Goal: Learn about a topic

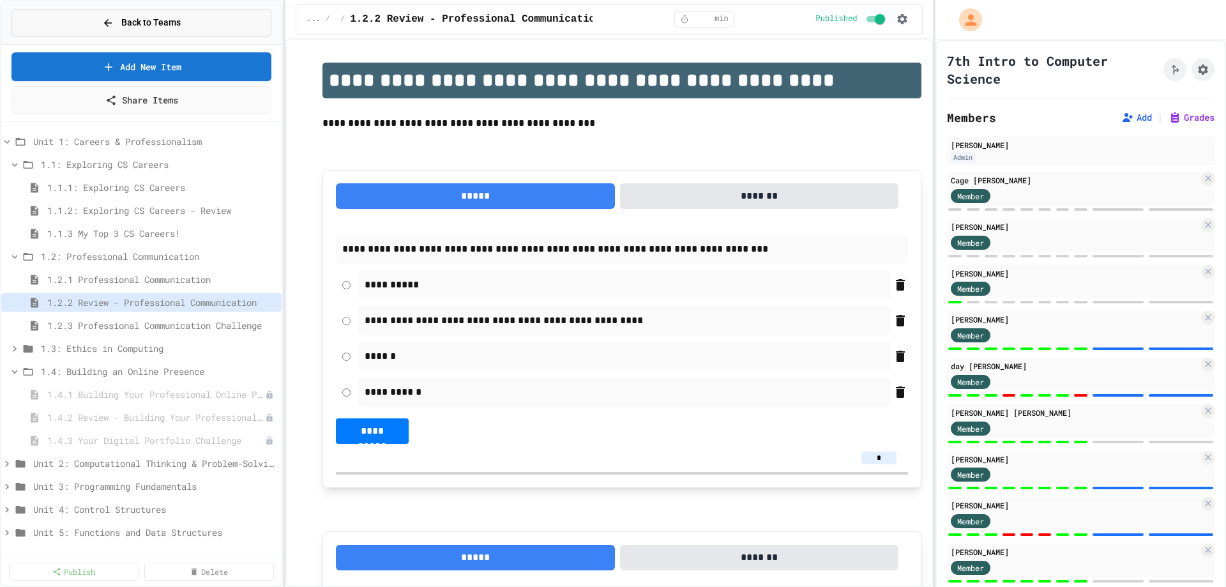
click at [54, 25] on button "Back to Teams" at bounding box center [141, 22] width 260 height 27
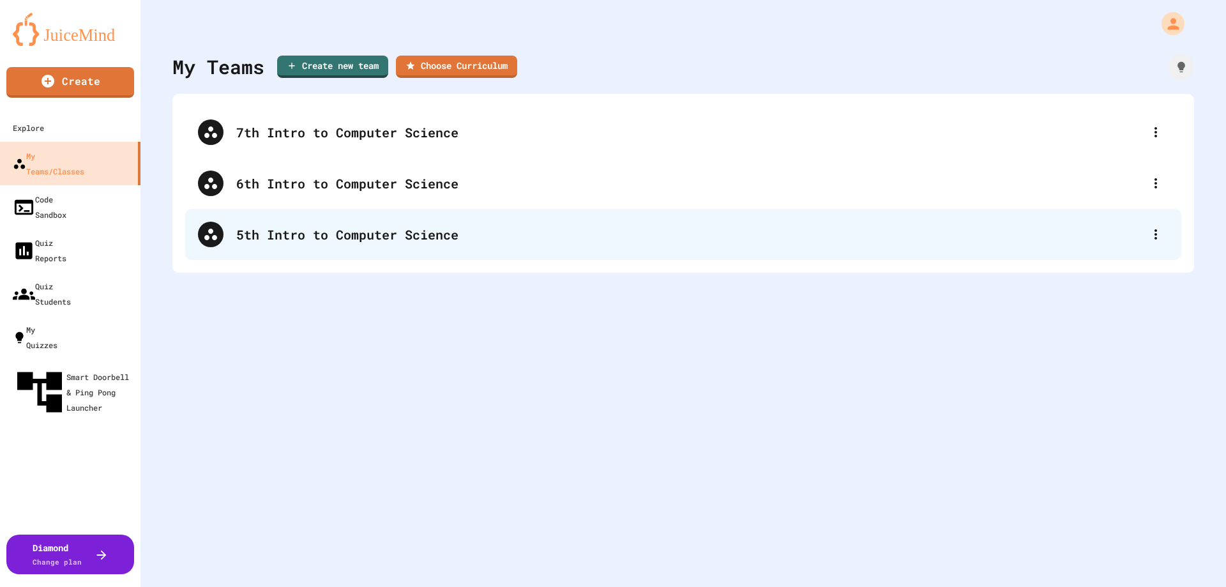
click at [294, 226] on div "5th Intro to Computer Science" at bounding box center [689, 234] width 907 height 19
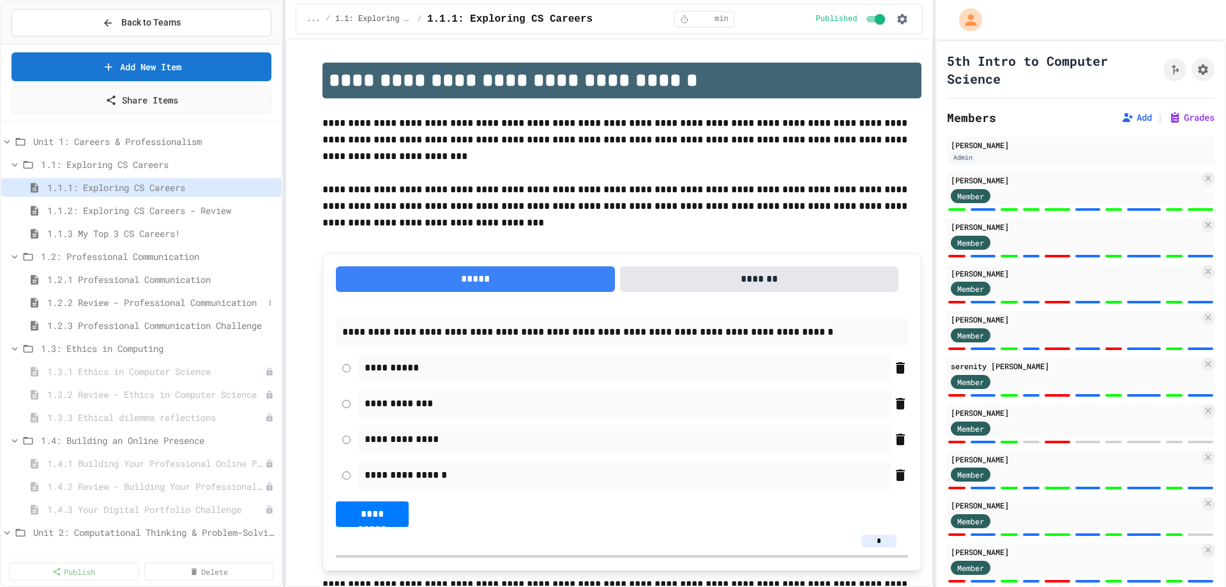
click at [102, 299] on span "1.2.2 Review - Professional Communication" at bounding box center [155, 302] width 216 height 13
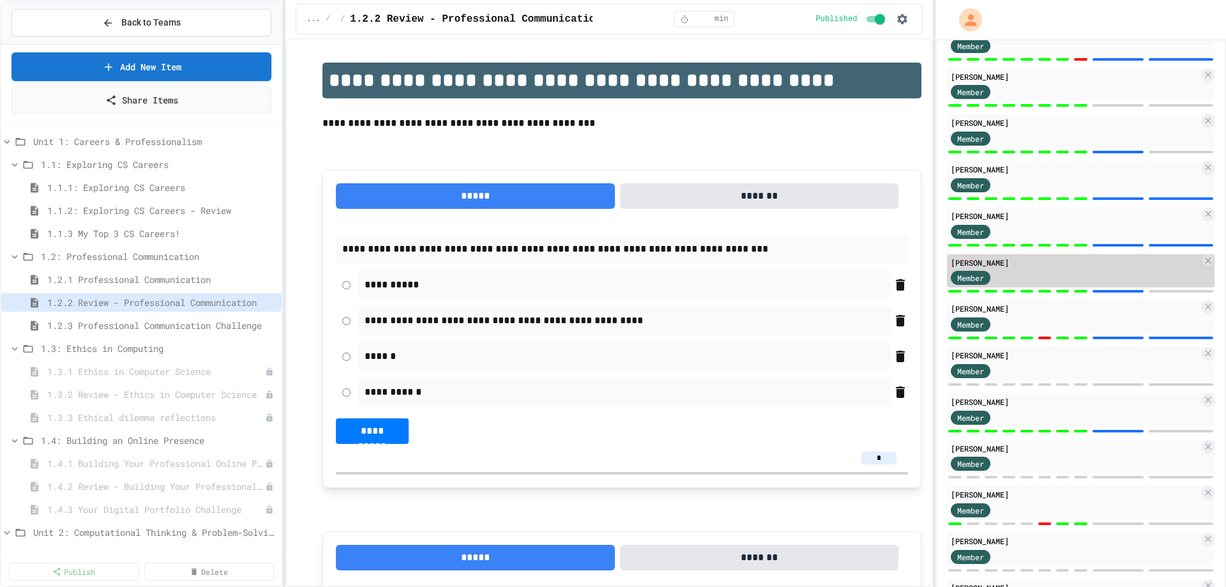
scroll to position [383, 0]
click at [1203, 352] on icon at bounding box center [1208, 352] width 10 height 10
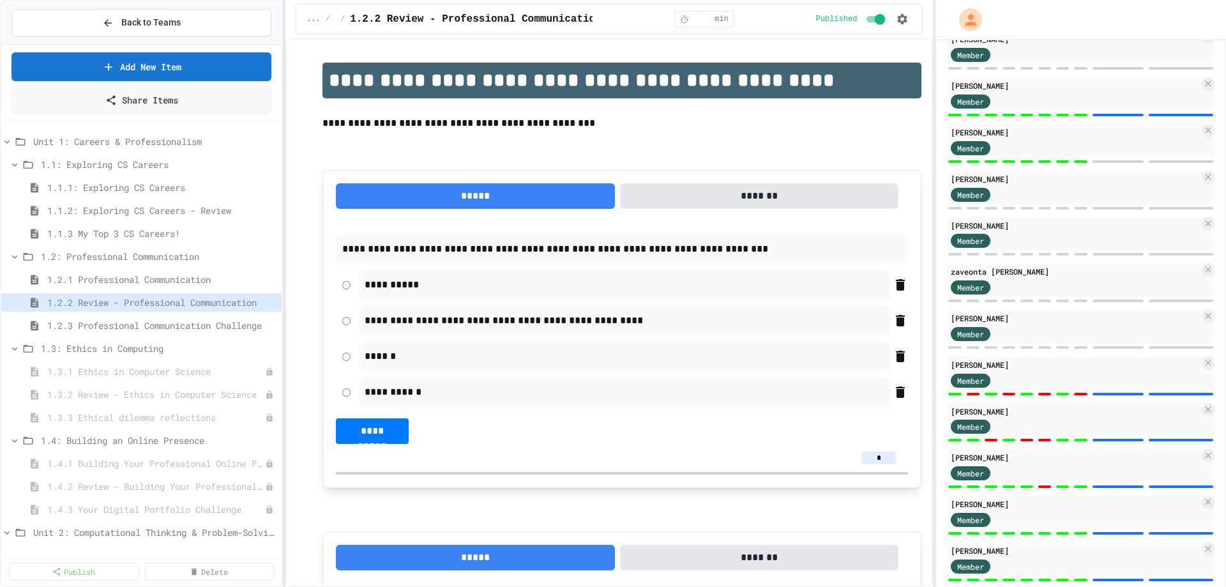
scroll to position [860, 0]
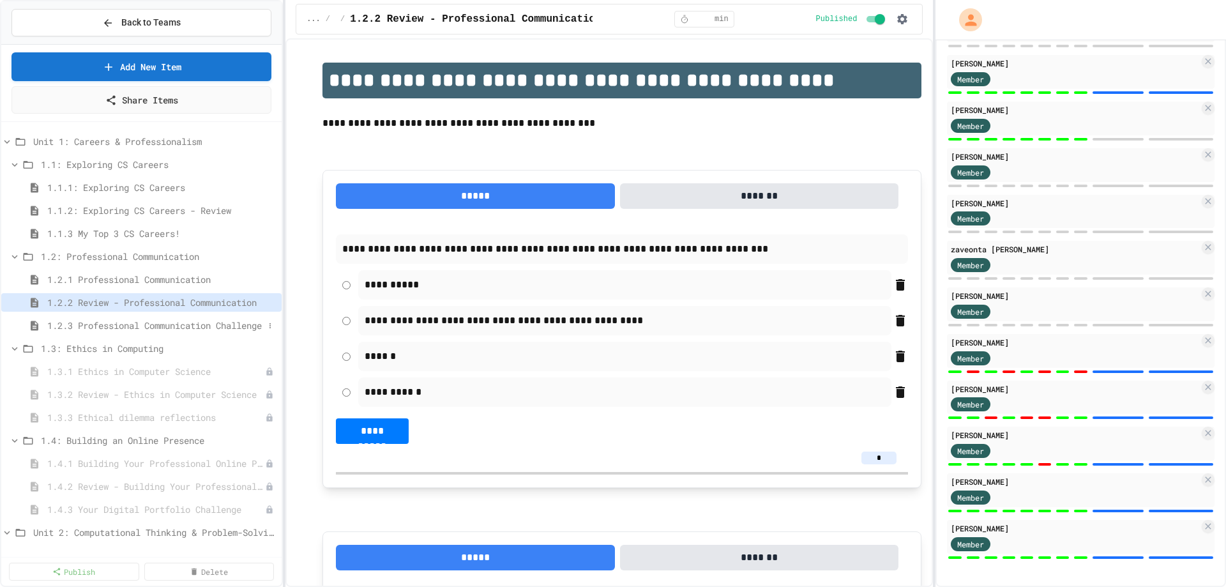
click at [165, 329] on span "1.2.3 Professional Communication Challenge" at bounding box center [155, 325] width 216 height 13
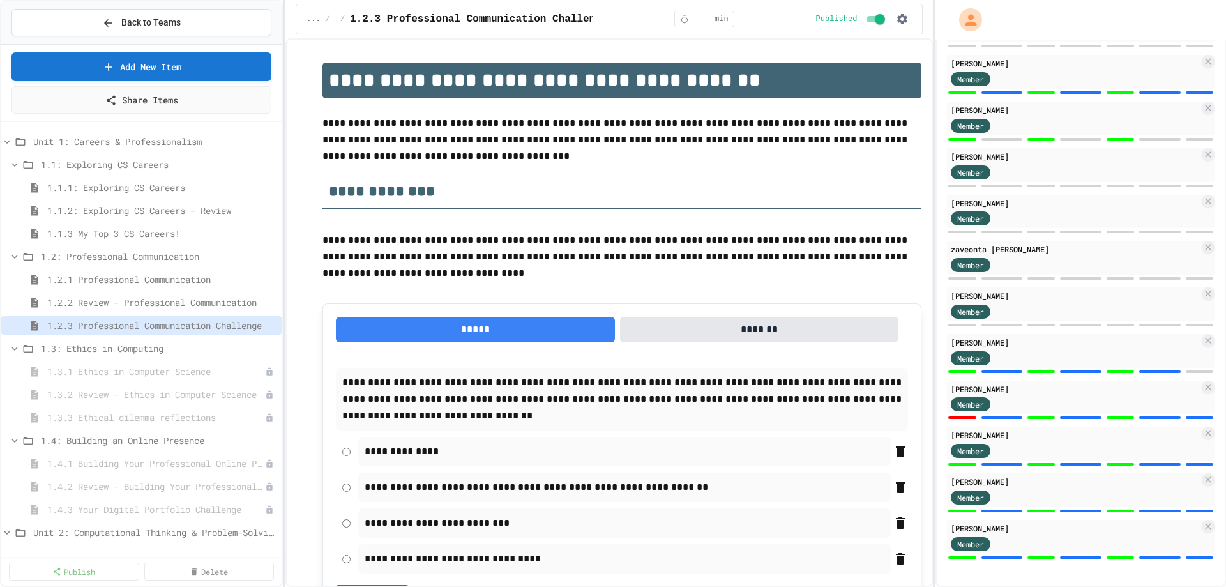
scroll to position [3, 0]
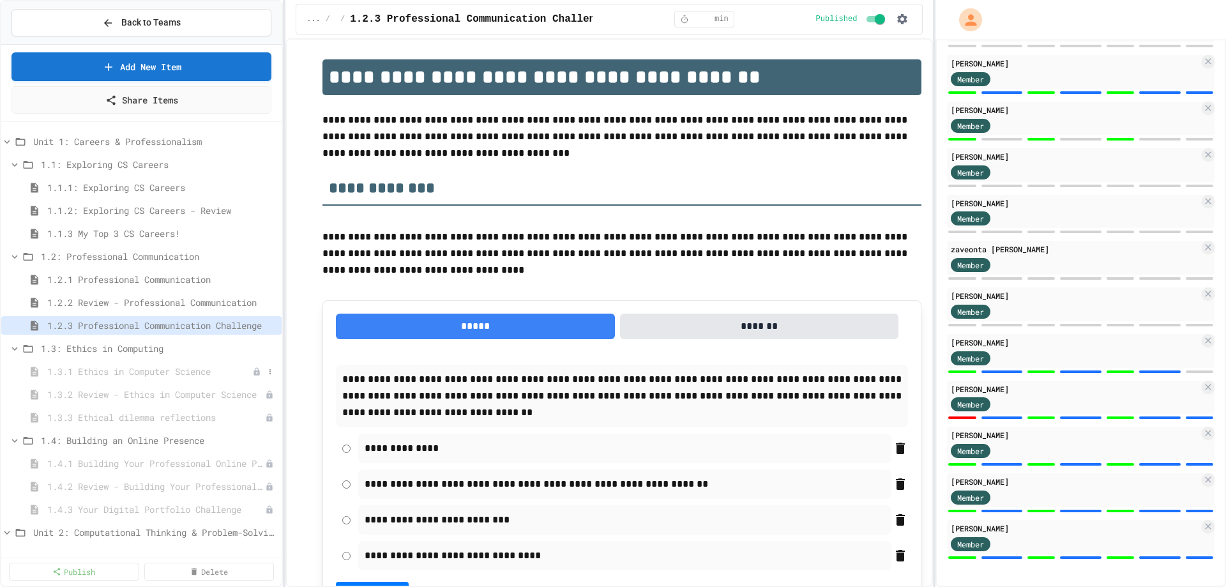
click at [191, 368] on span "1.3.1 Ethics in Computer Science" at bounding box center [149, 371] width 205 height 13
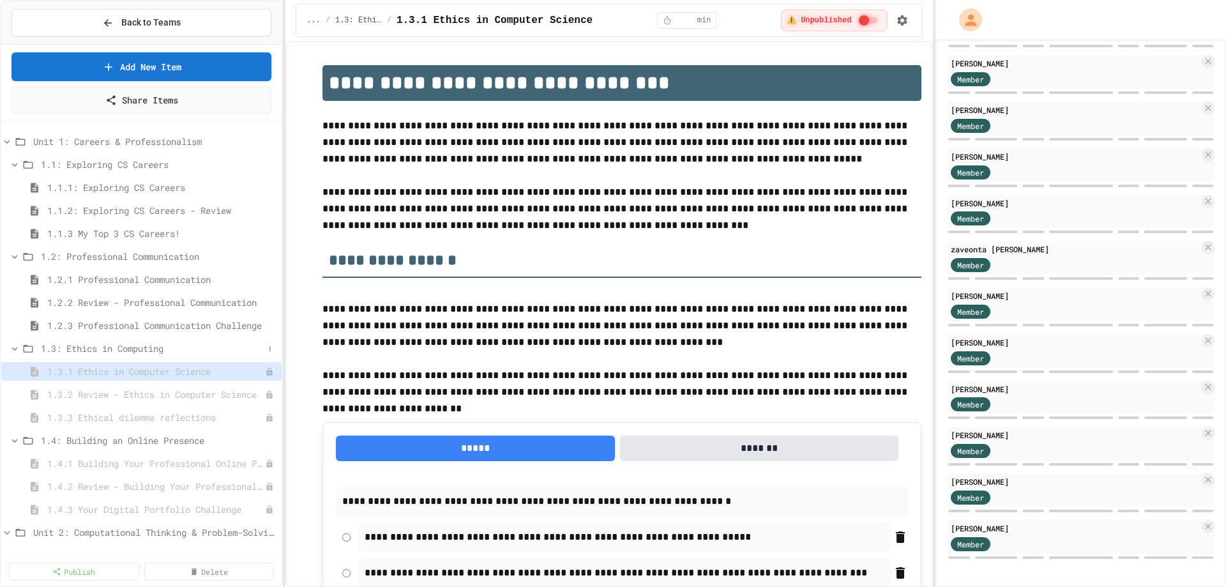
click at [137, 347] on span "1.3: Ethics in Computing" at bounding box center [152, 348] width 223 height 13
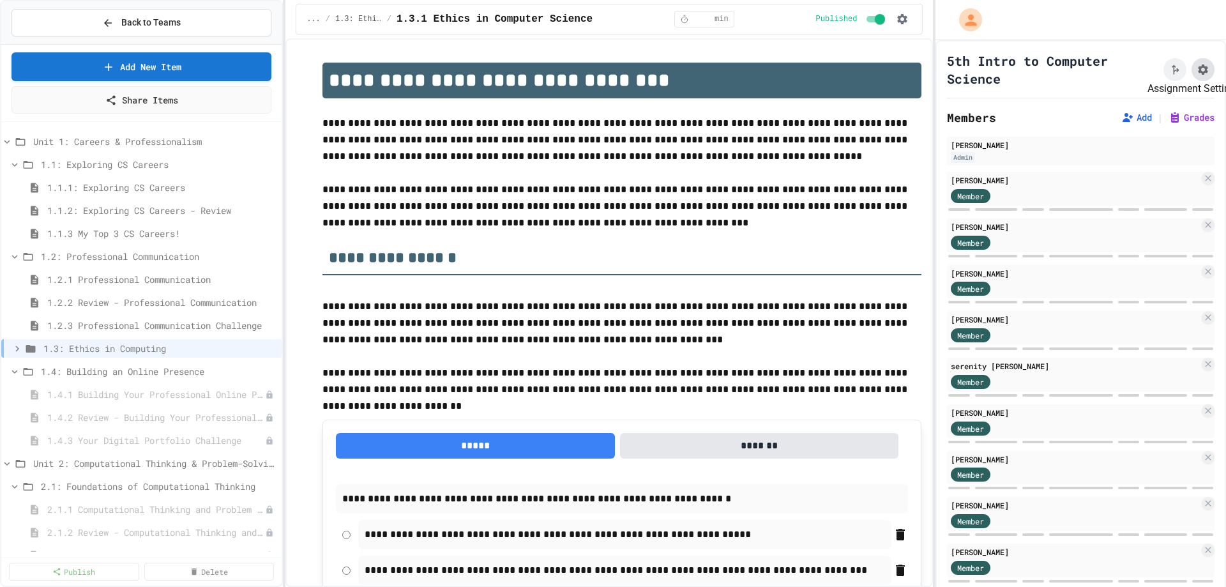
click at [1197, 75] on icon "Assignment Settings" at bounding box center [1203, 69] width 13 height 13
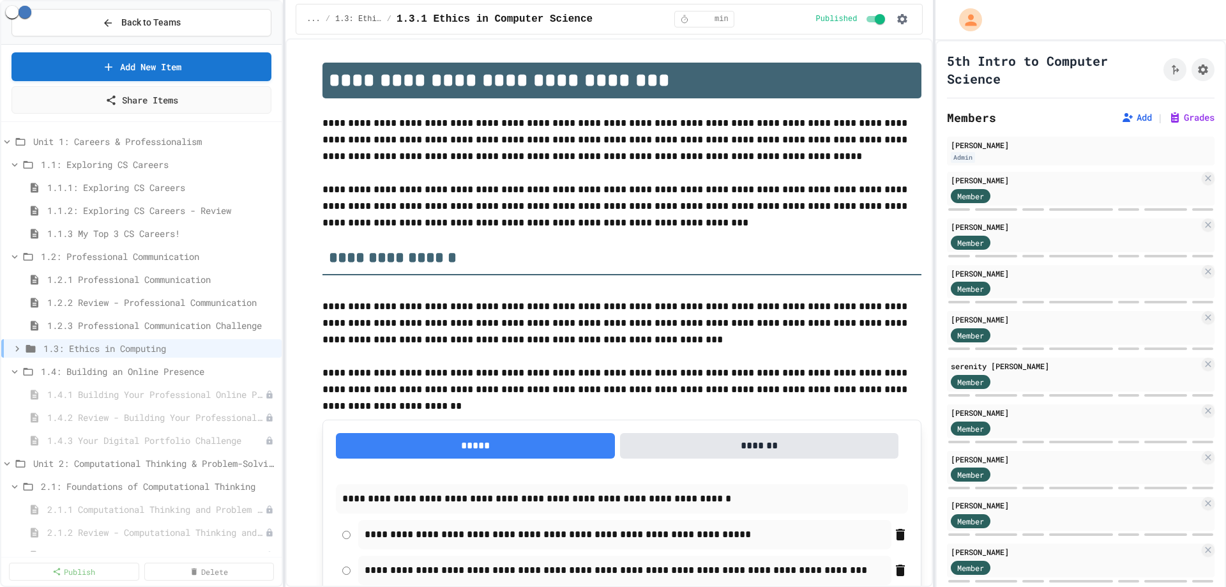
type input "********"
select select "**********"
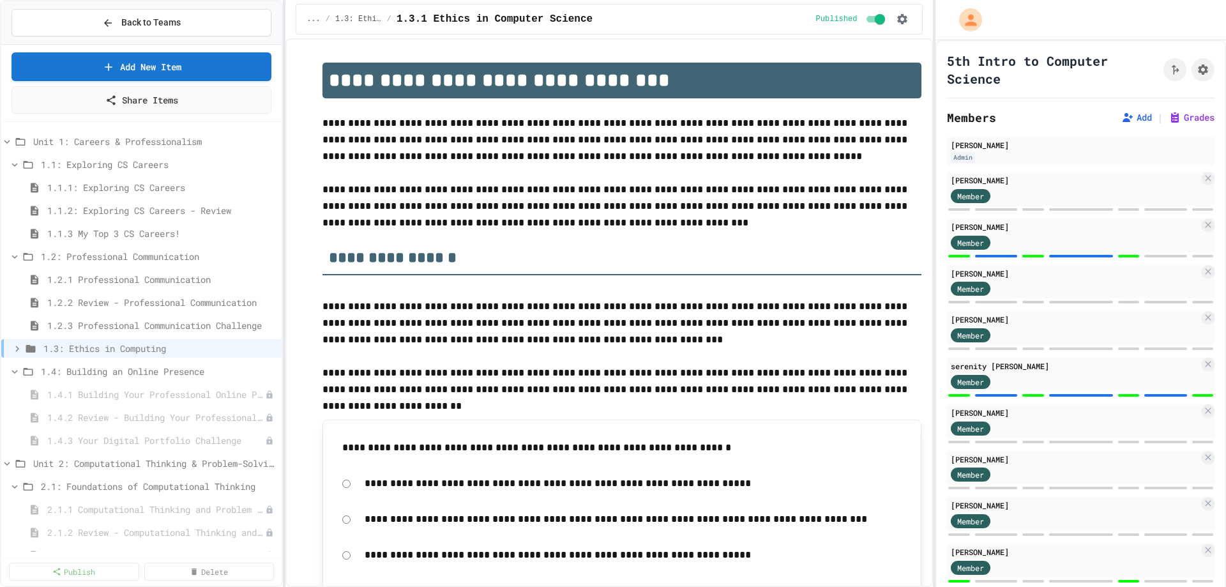
scroll to position [64, 0]
